Goal: Check status: Check status

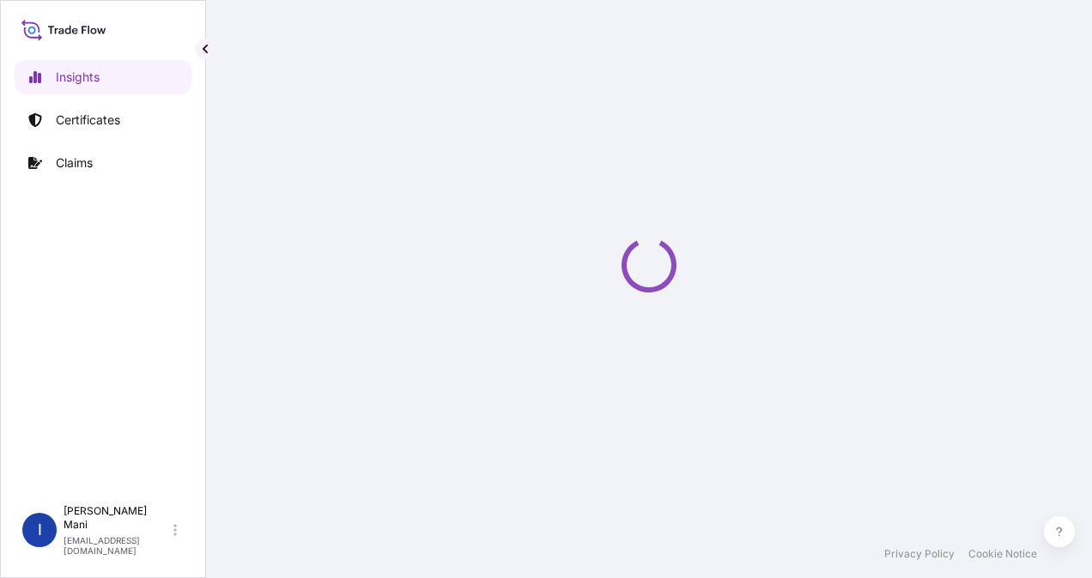
select select "2025"
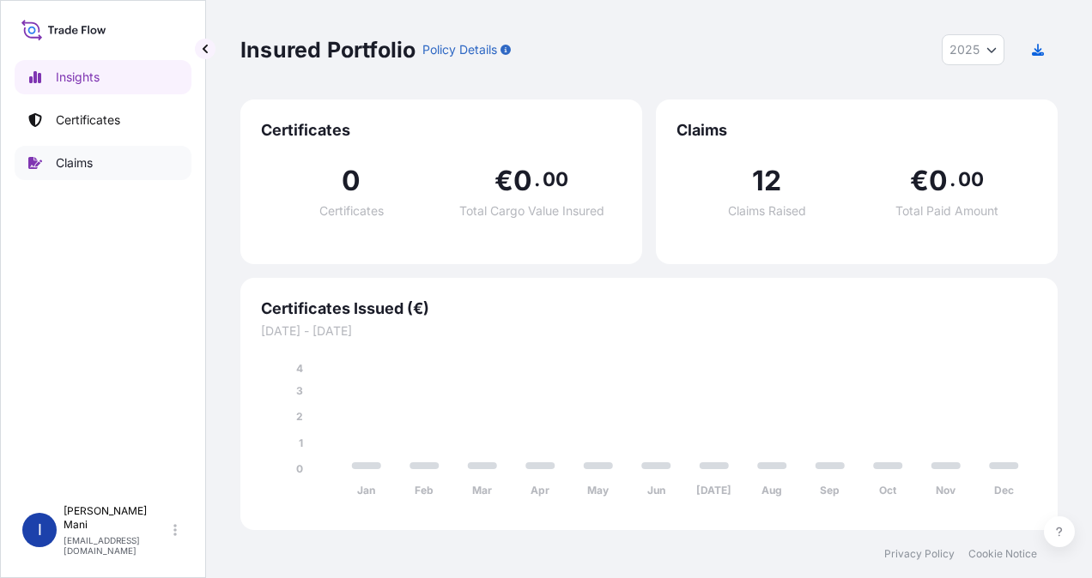
click at [80, 161] on p "Claims" at bounding box center [74, 162] width 37 height 17
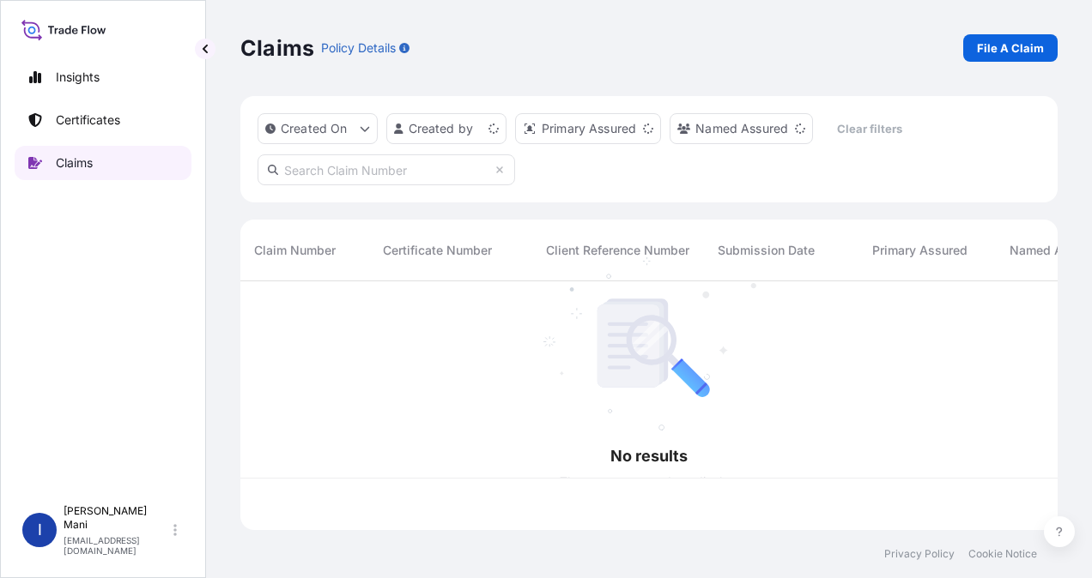
scroll to position [245, 803]
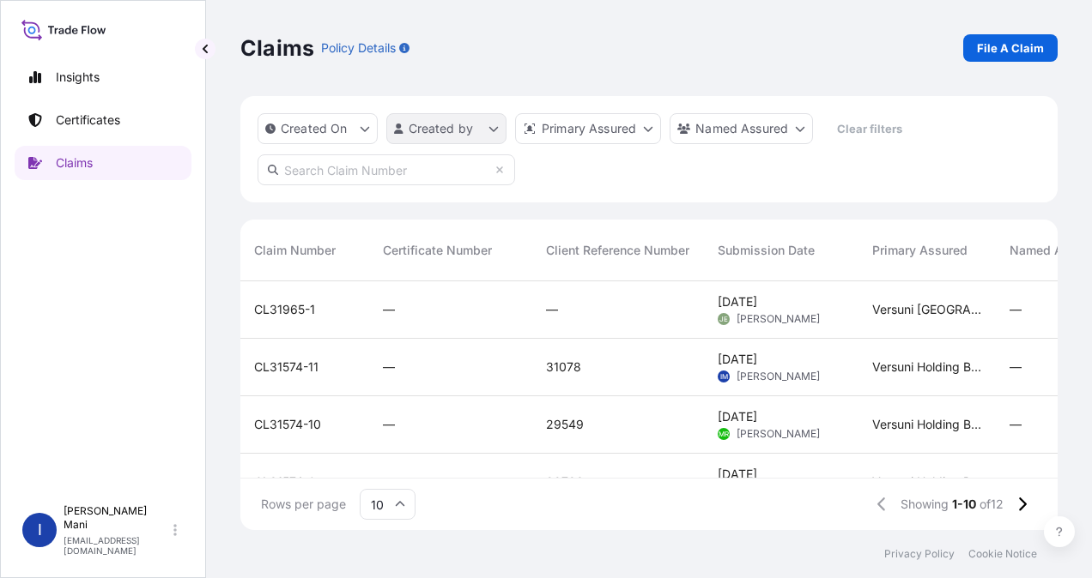
click at [491, 125] on html "Insights Certificates Claims I [PERSON_NAME] [EMAIL_ADDRESS][DOMAIN_NAME] Claim…" at bounding box center [546, 289] width 1092 height 578
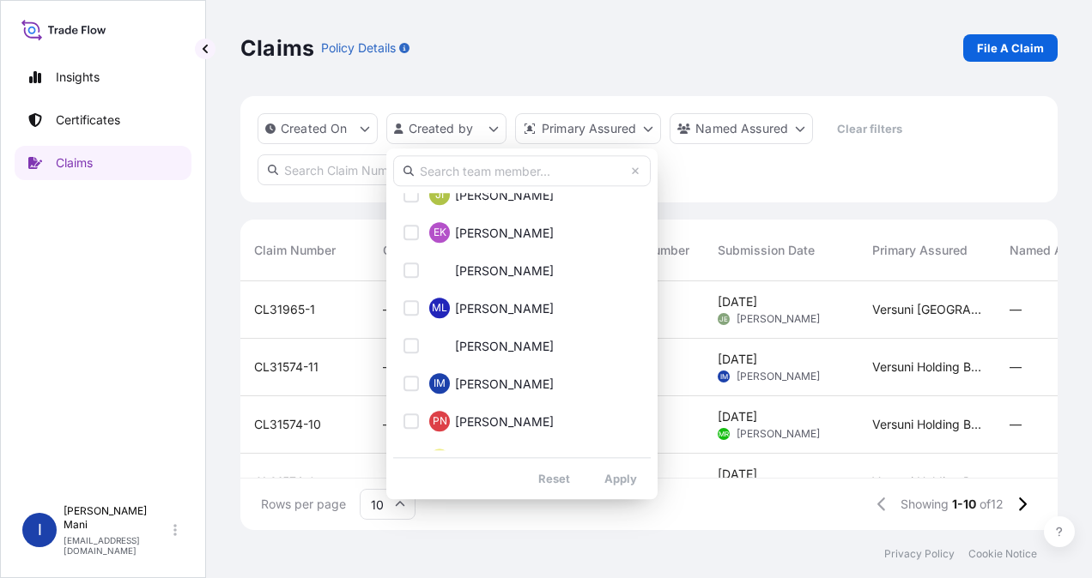
scroll to position [601, 0]
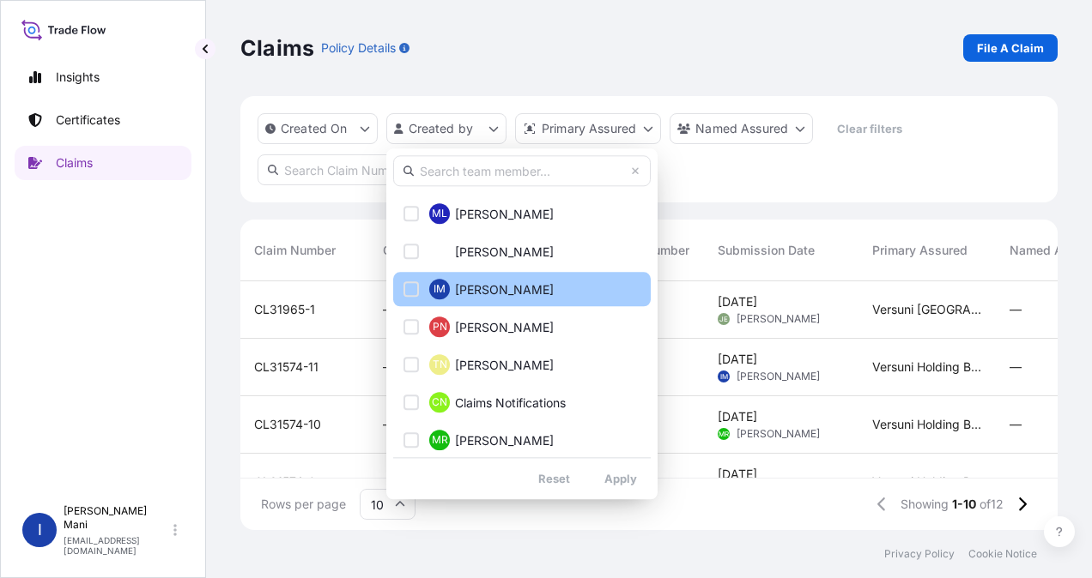
click at [415, 284] on div "Select Option" at bounding box center [410, 288] width 15 height 15
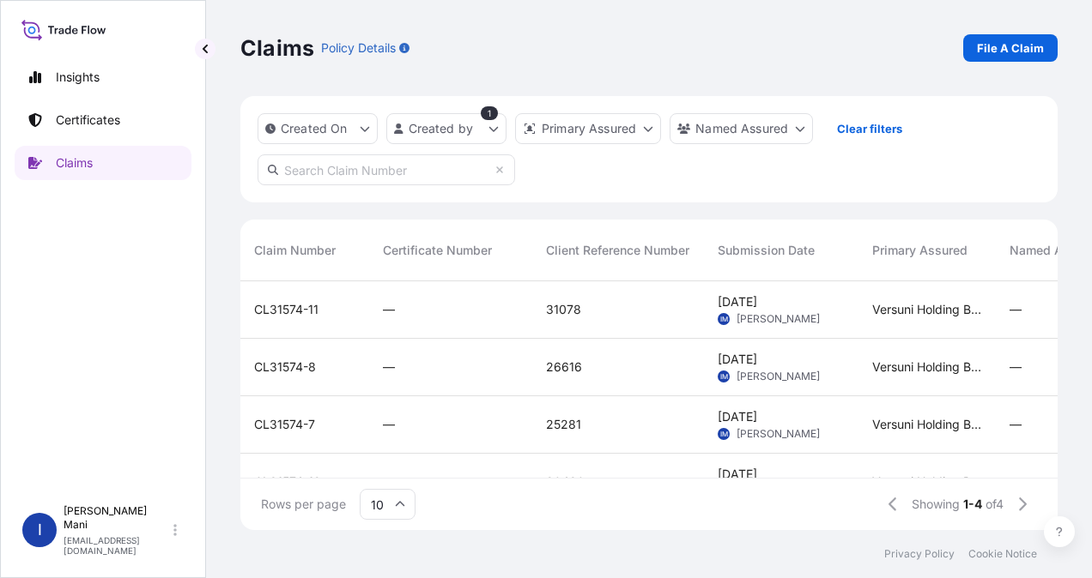
click at [319, 372] on div "CL31574-8" at bounding box center [304, 367] width 101 height 17
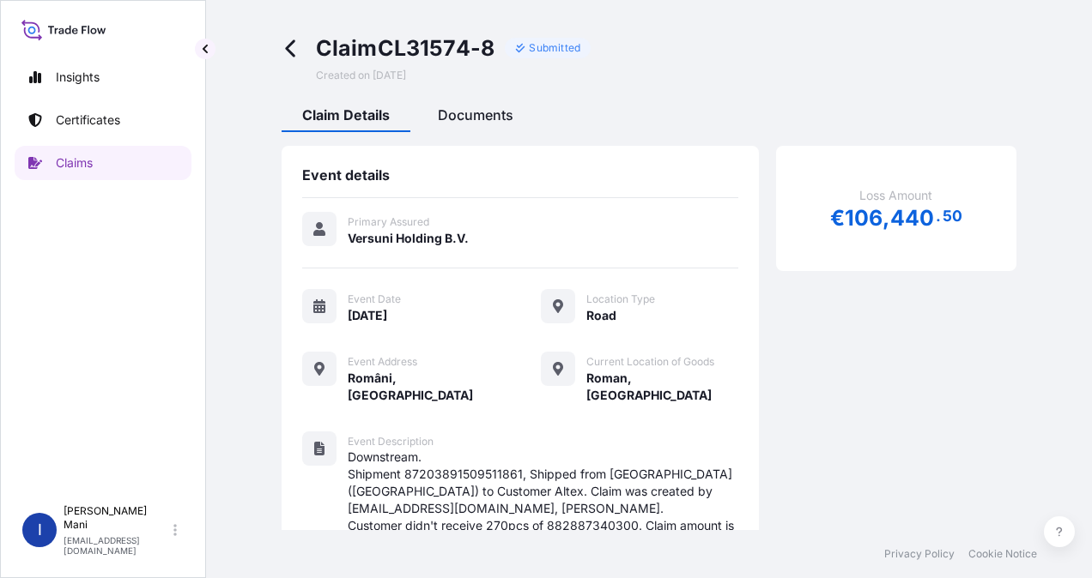
click at [457, 118] on span "Documents" at bounding box center [476, 114] width 76 height 17
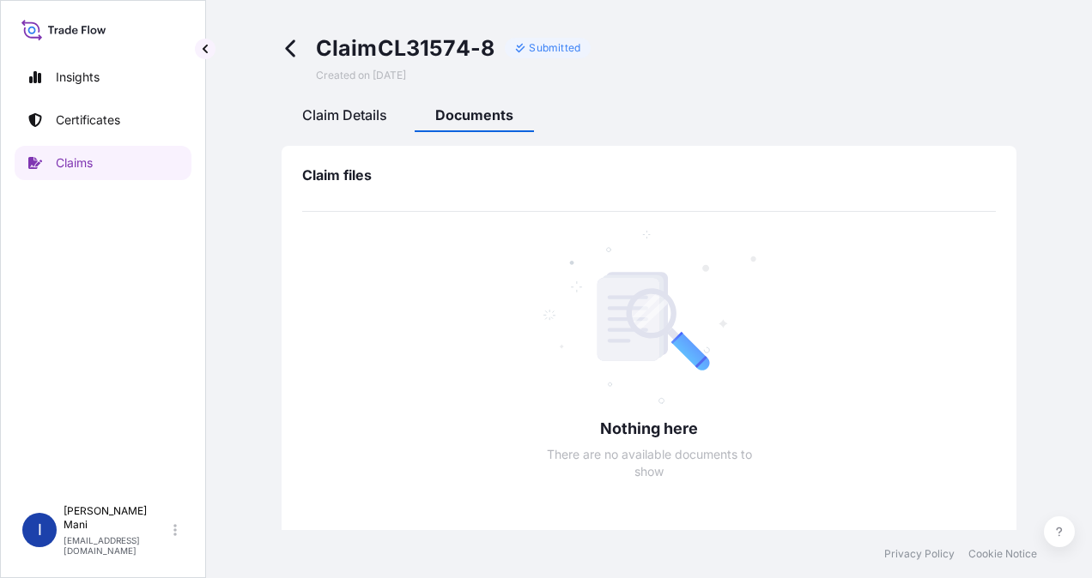
click at [338, 122] on span "Claim Details" at bounding box center [344, 114] width 85 height 17
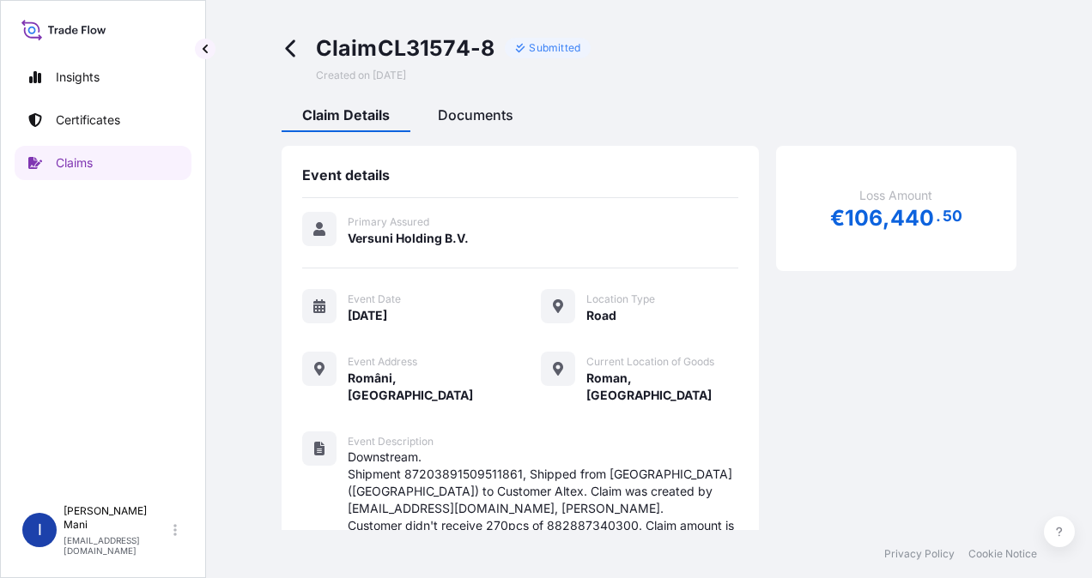
click at [482, 110] on span "Documents" at bounding box center [476, 114] width 76 height 17
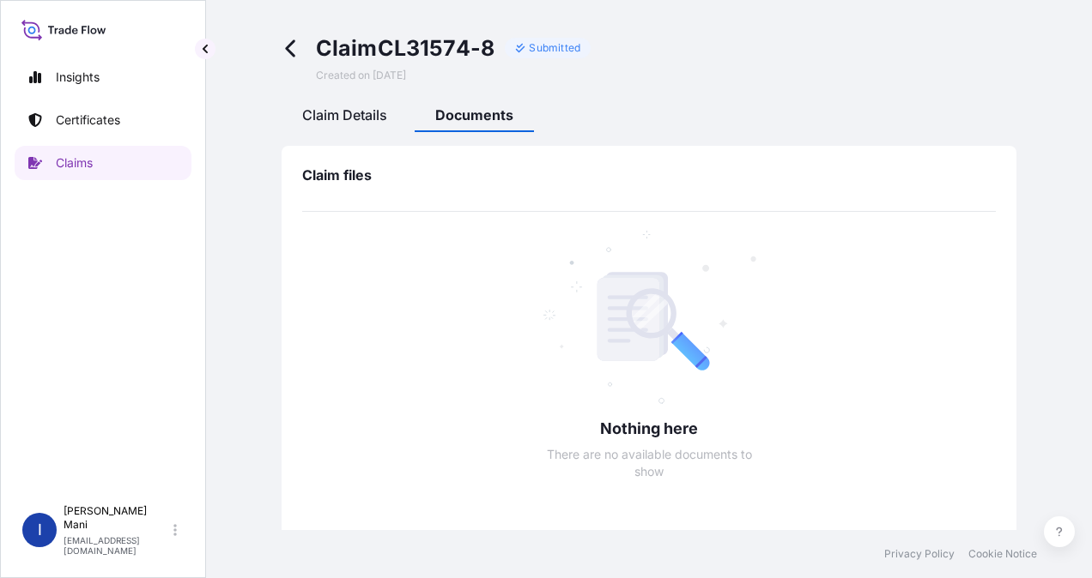
click at [338, 118] on span "Claim Details" at bounding box center [344, 114] width 85 height 17
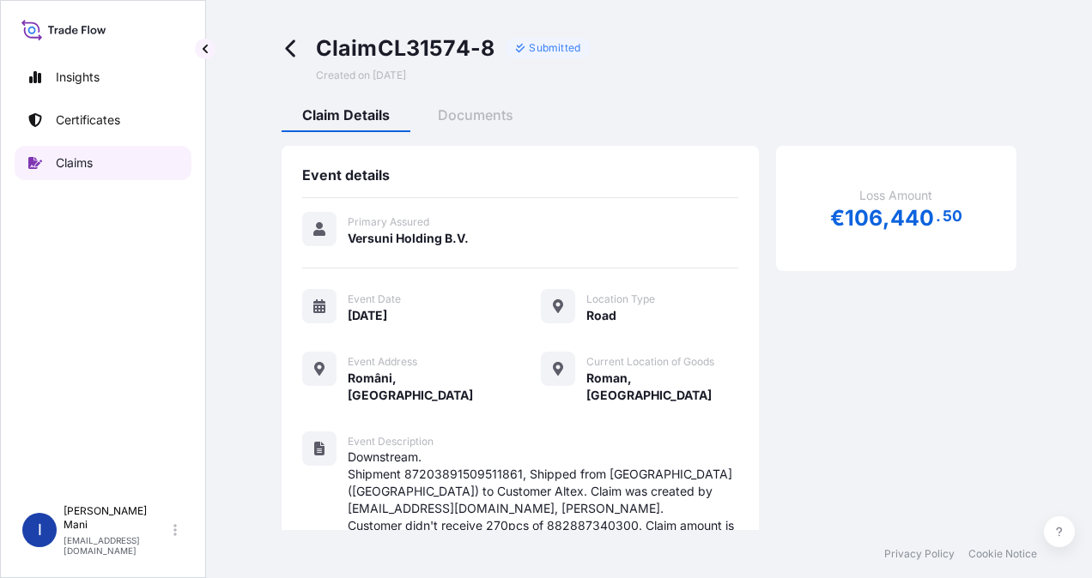
click at [77, 166] on p "Claims" at bounding box center [74, 162] width 37 height 17
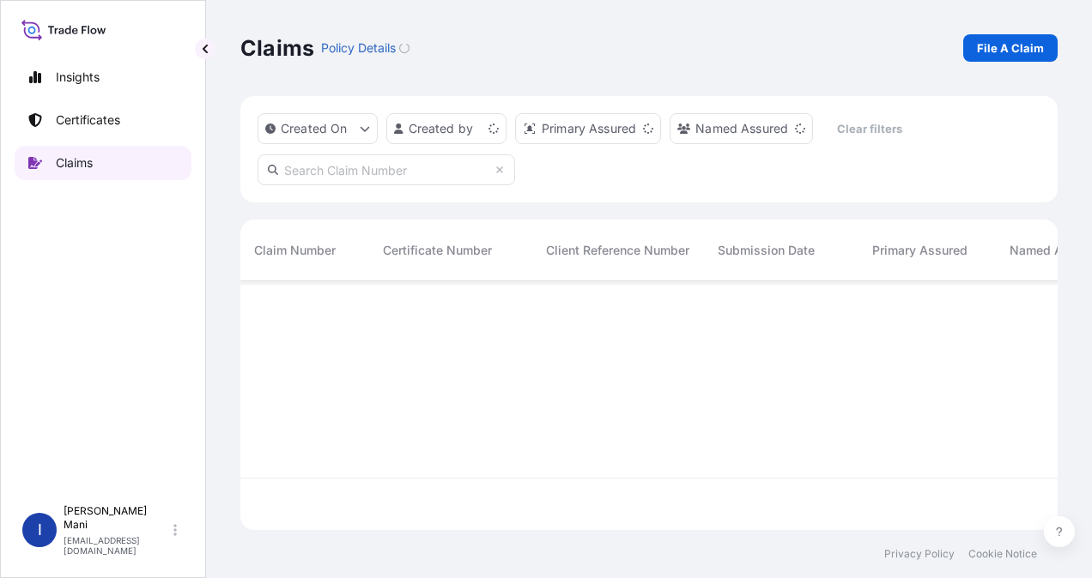
scroll to position [245, 803]
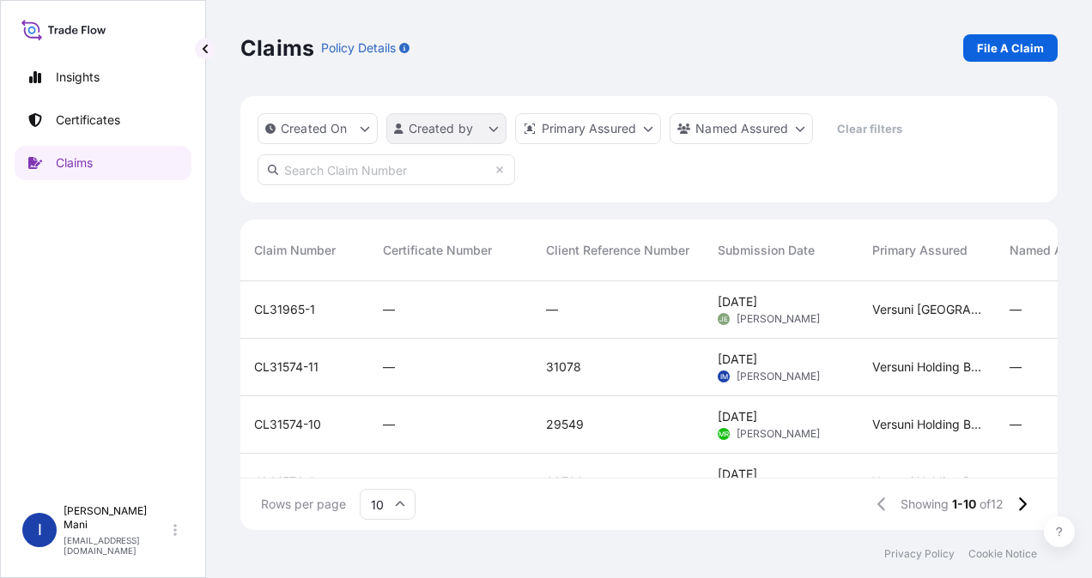
click at [494, 132] on html "Insights Certificates Claims I Indhu Mani ext_indhu.mani@versuni.com Claims Pol…" at bounding box center [546, 289] width 1092 height 578
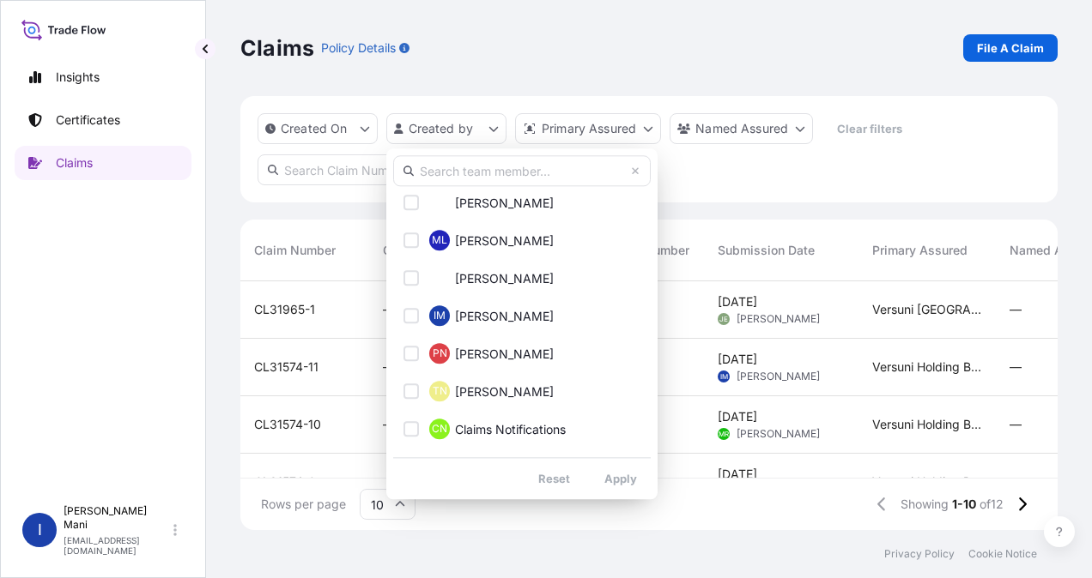
scroll to position [601, 0]
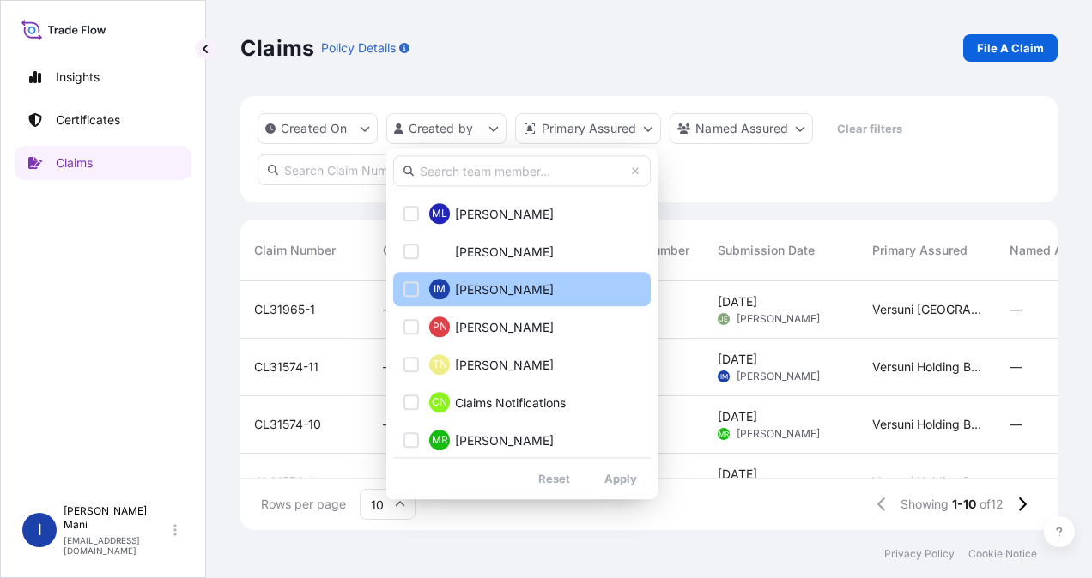
click at [414, 288] on div "Select Option" at bounding box center [410, 288] width 15 height 15
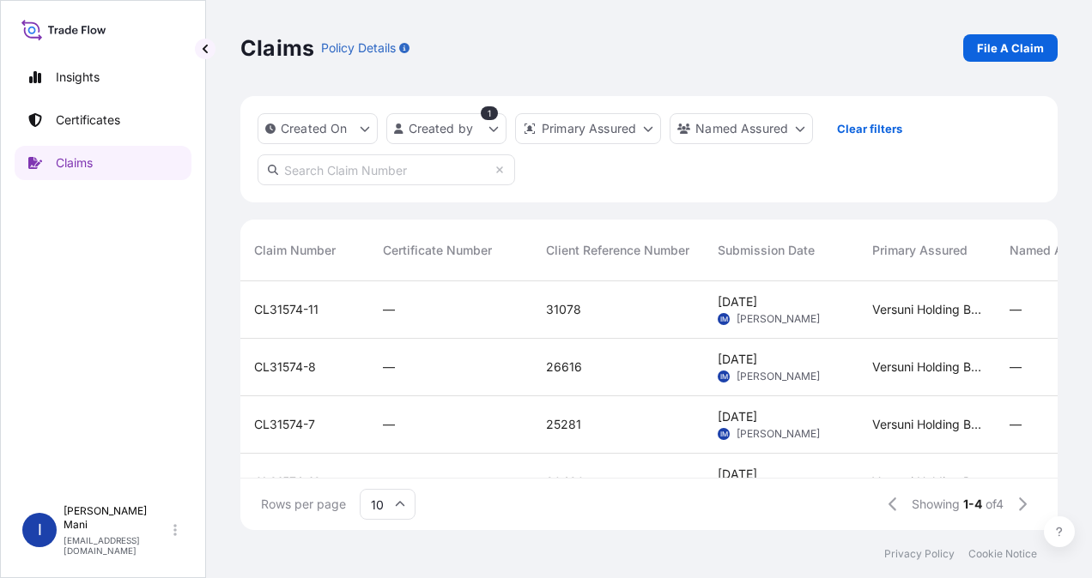
click at [347, 311] on div "CL31574-11" at bounding box center [304, 309] width 101 height 17
